Goal: Information Seeking & Learning: Learn about a topic

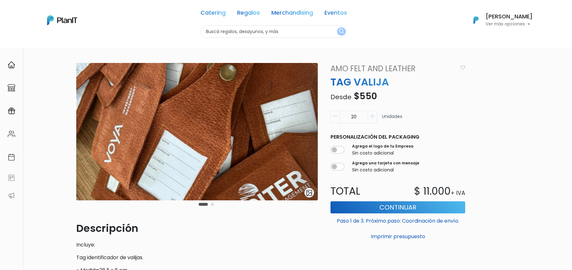
click at [214, 201] on div "Carousel Pagination" at bounding box center [206, 204] width 18 height 8
click at [214, 205] on button "Carousel Page 2" at bounding box center [212, 204] width 3 height 3
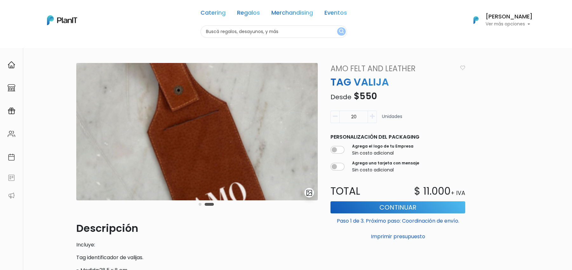
click at [314, 194] on div at bounding box center [310, 193] width 11 height 10
click at [306, 194] on img "submit" at bounding box center [309, 192] width 7 height 7
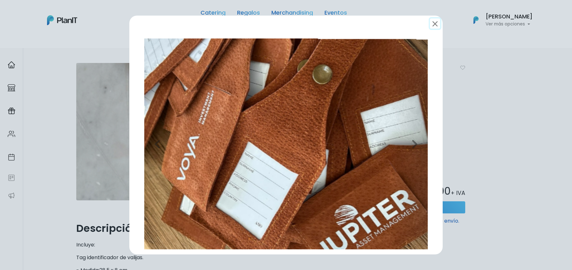
click at [440, 24] on button "submit" at bounding box center [435, 23] width 10 height 10
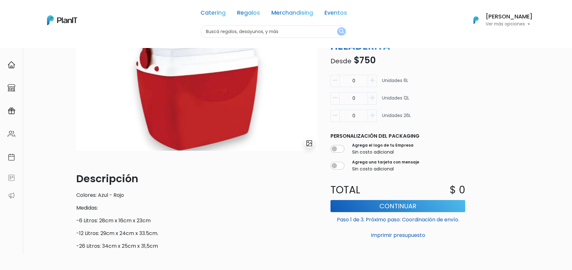
scroll to position [42, 0]
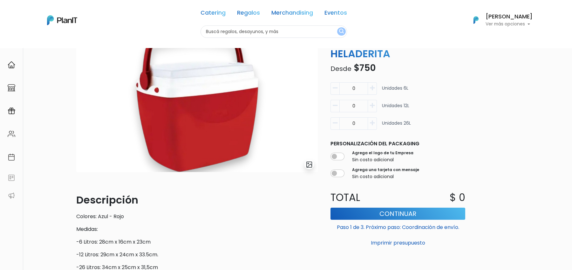
click at [311, 167] on img "submit" at bounding box center [309, 164] width 7 height 7
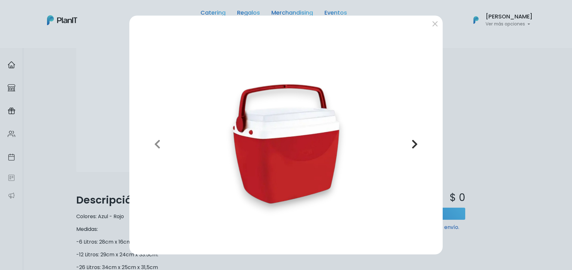
click at [418, 146] on icon "button" at bounding box center [415, 144] width 6 height 10
click at [416, 146] on icon "button" at bounding box center [415, 144] width 6 height 10
click at [497, 128] on div "Previous Next" at bounding box center [286, 135] width 572 height 270
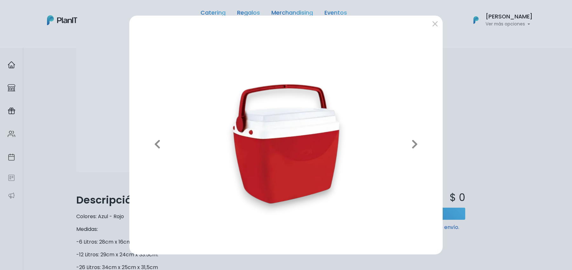
click at [382, 137] on img at bounding box center [285, 143] width 303 height 210
click at [436, 26] on button "submit" at bounding box center [435, 23] width 10 height 10
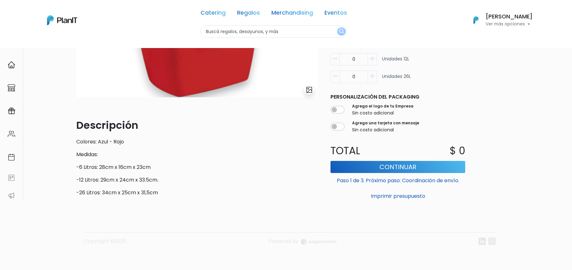
scroll to position [0, 0]
